Goal: Information Seeking & Learning: Compare options

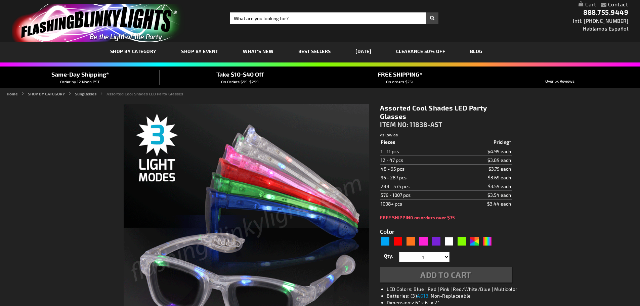
type input "5630"
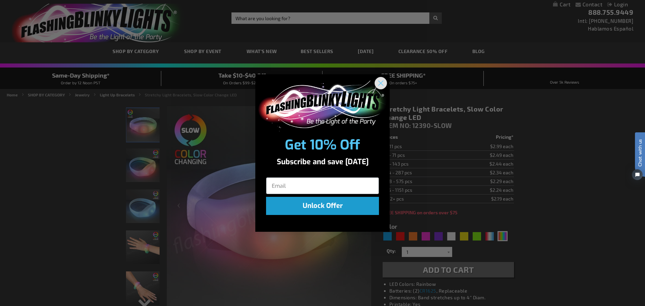
click at [378, 82] on circle "Close dialog" at bounding box center [380, 83] width 11 height 11
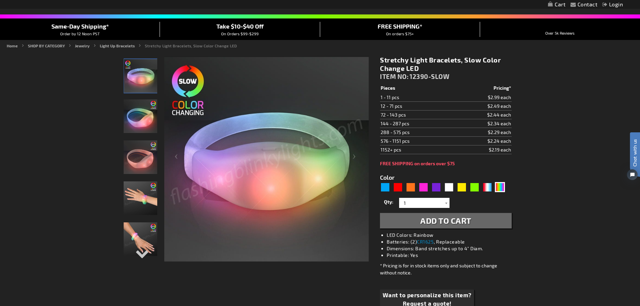
scroll to position [34, 0]
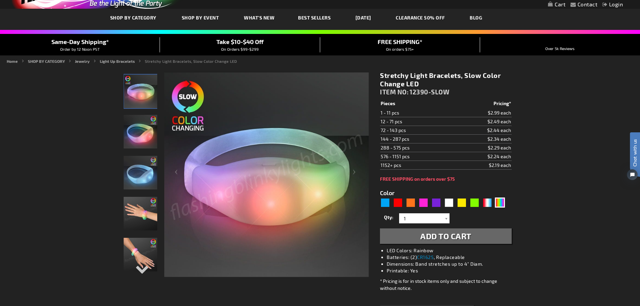
click at [142, 141] on img "Stretchy Light Bracelets, Slow Color Change LED" at bounding box center [141, 132] width 34 height 34
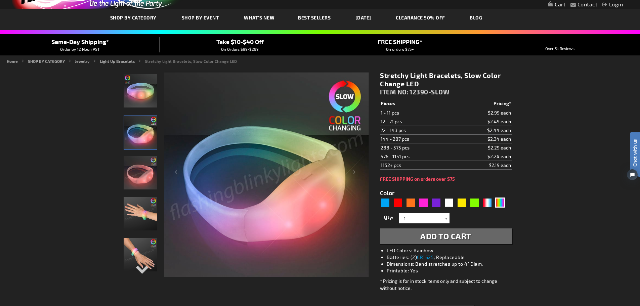
click at [146, 186] on img "Stretchy Light Bracelets, Slow Color Change LED" at bounding box center [141, 173] width 34 height 34
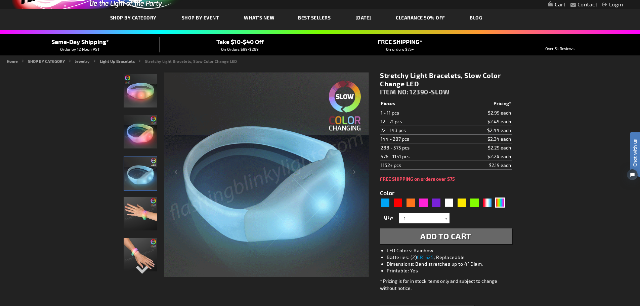
click at [135, 222] on img "Stretchy Light Bracelets, Slow Color Change LED" at bounding box center [141, 214] width 34 height 34
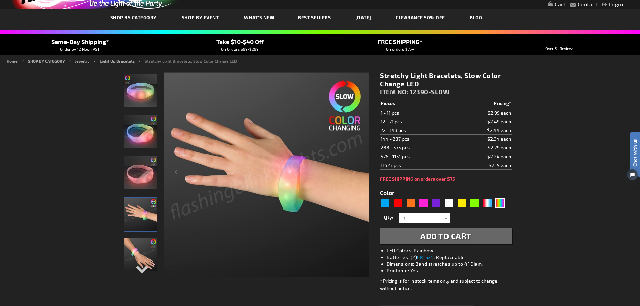
click at [138, 258] on img "Stretchy Light Bracelets, Slow Color Change LED" at bounding box center [141, 255] width 34 height 34
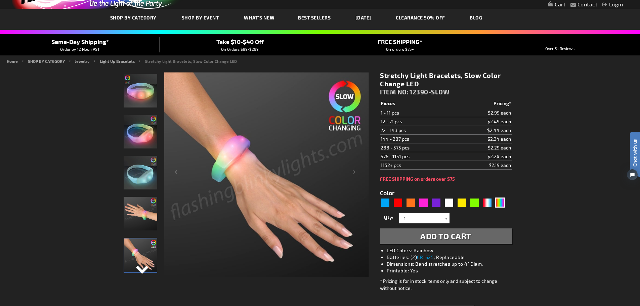
click at [141, 269] on div "Next" at bounding box center [140, 274] width 10 height 15
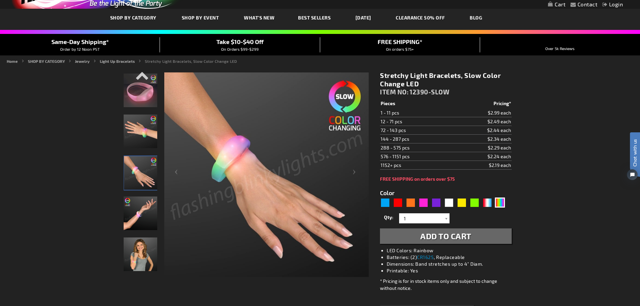
click at [144, 224] on img "Stretchy Light Bracelets, Slow Color Change LED" at bounding box center [141, 214] width 34 height 34
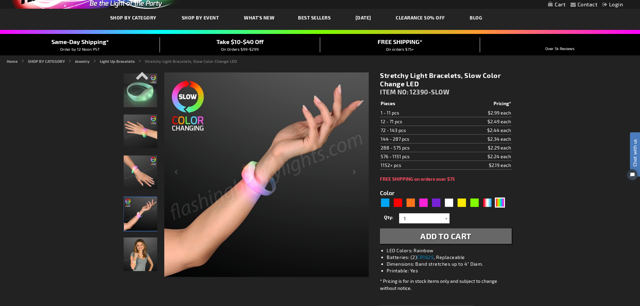
click at [136, 255] on img "Stretchy Light Bracelets, Slow Color Change LED" at bounding box center [141, 255] width 34 height 34
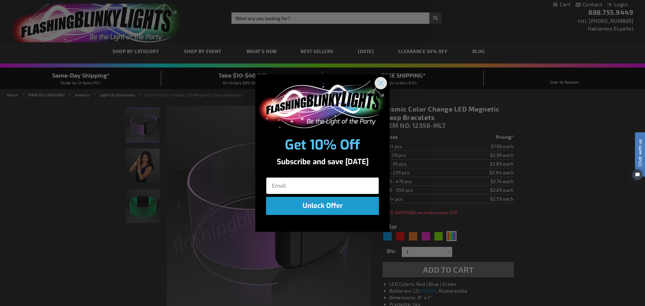
click at [380, 85] on icon "Close dialog" at bounding box center [381, 83] width 5 height 5
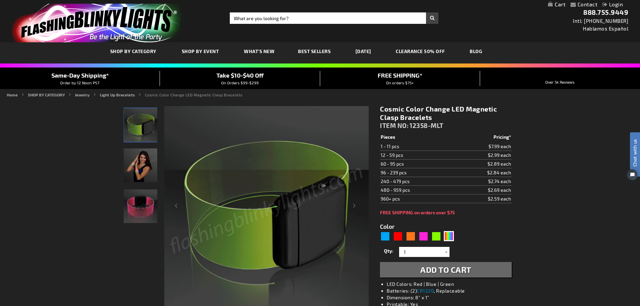
click at [139, 165] on img "Female wearing Color Change Light Up Cosmic LED Bracelet" at bounding box center [141, 166] width 34 height 34
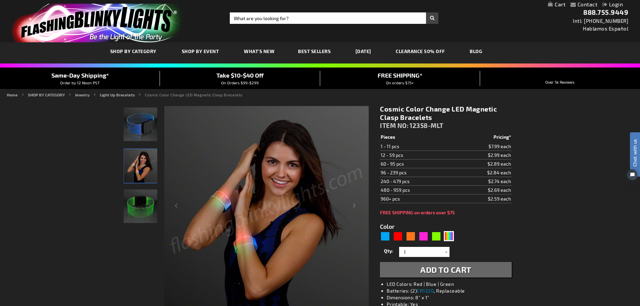
click at [141, 124] on img "Color Change Light Up Cosmic LED Bracelet" at bounding box center [141, 125] width 34 height 34
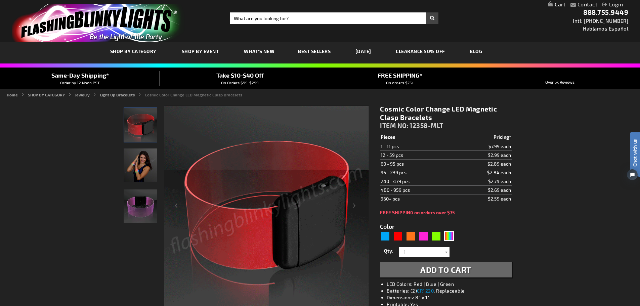
click at [135, 208] on img "Color Change Light Up Cosmic LED Bracelet" at bounding box center [141, 207] width 34 height 34
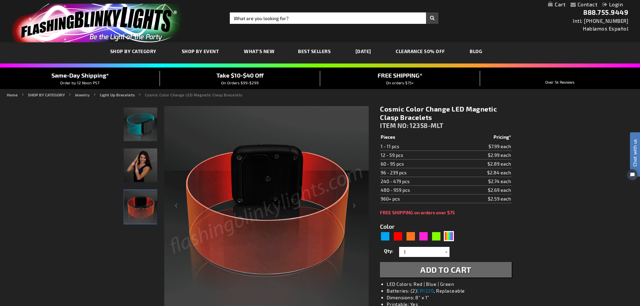
click at [142, 171] on img "Female wearing Color Change Light Up Cosmic LED Bracelet" at bounding box center [141, 166] width 34 height 34
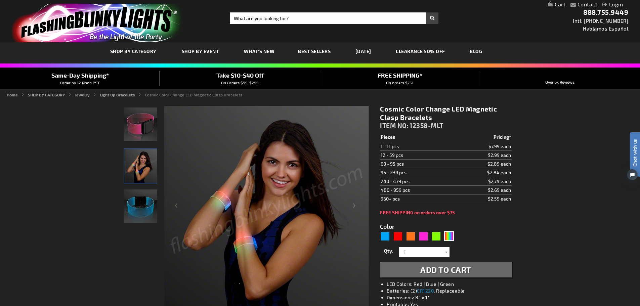
click at [138, 124] on img "Color Change Light Up Cosmic LED Bracelet" at bounding box center [141, 125] width 34 height 34
